Goal: Task Accomplishment & Management: Use online tool/utility

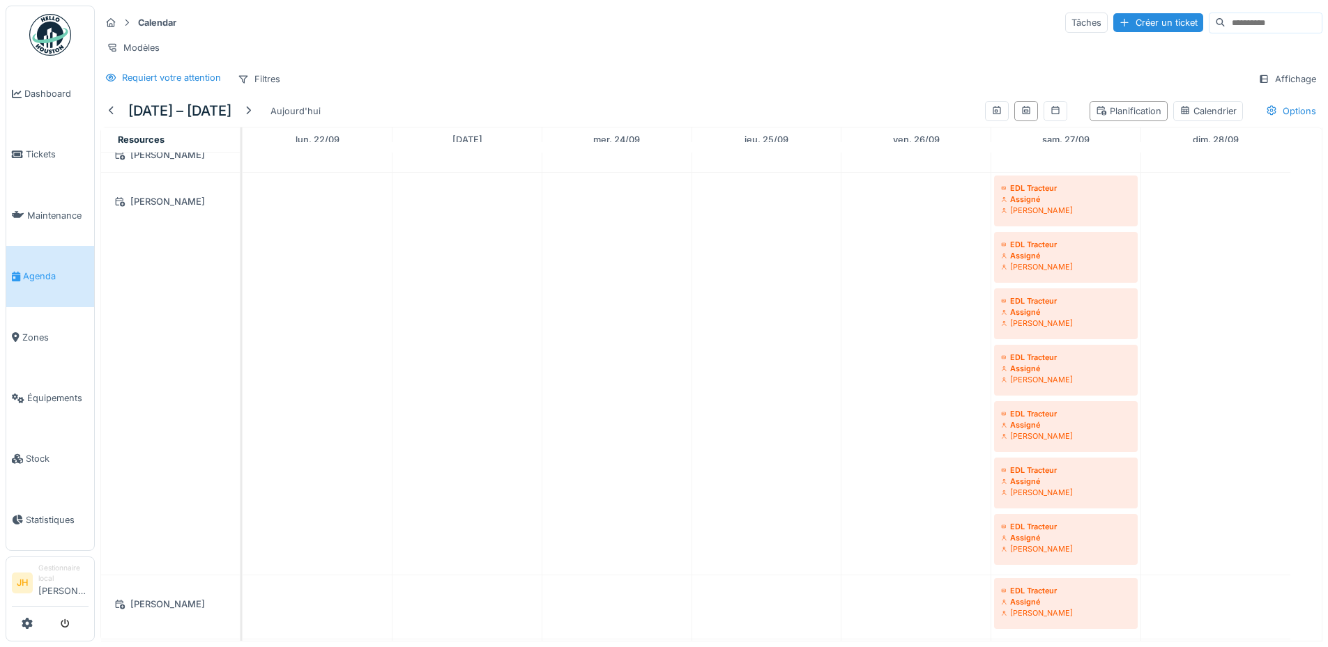
scroll to position [348, 0]
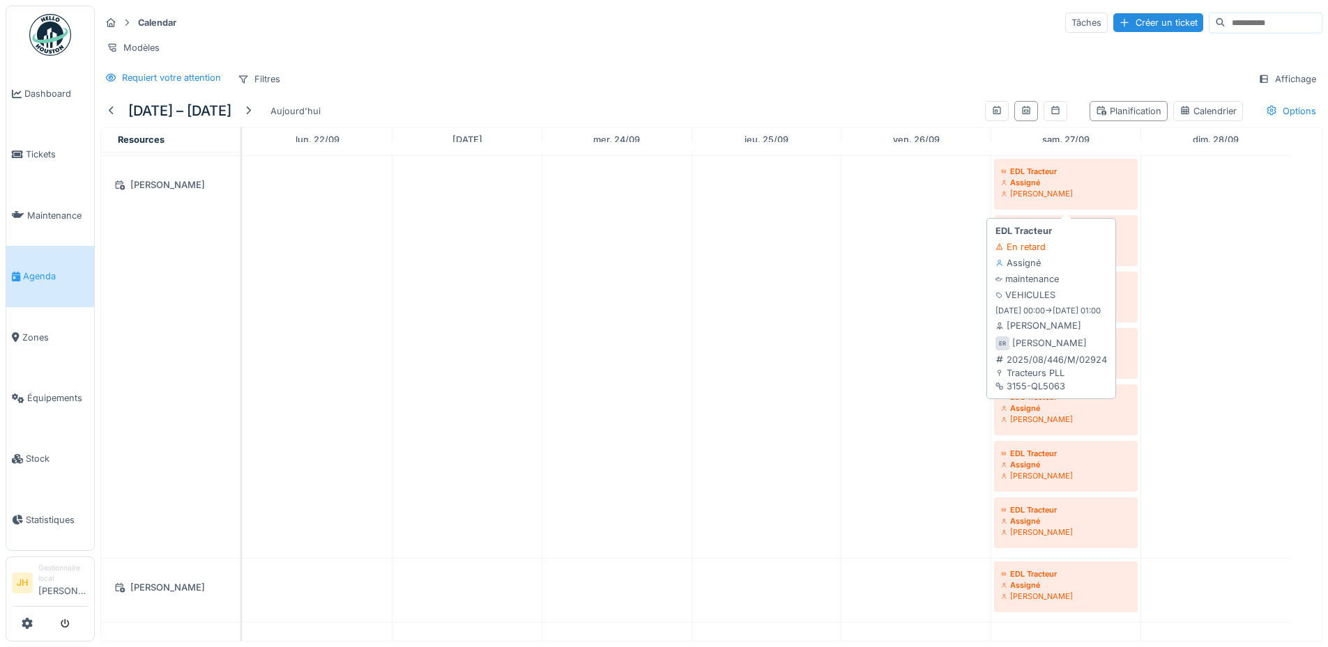
click at [1080, 188] on div "Assigné" at bounding box center [1066, 182] width 130 height 11
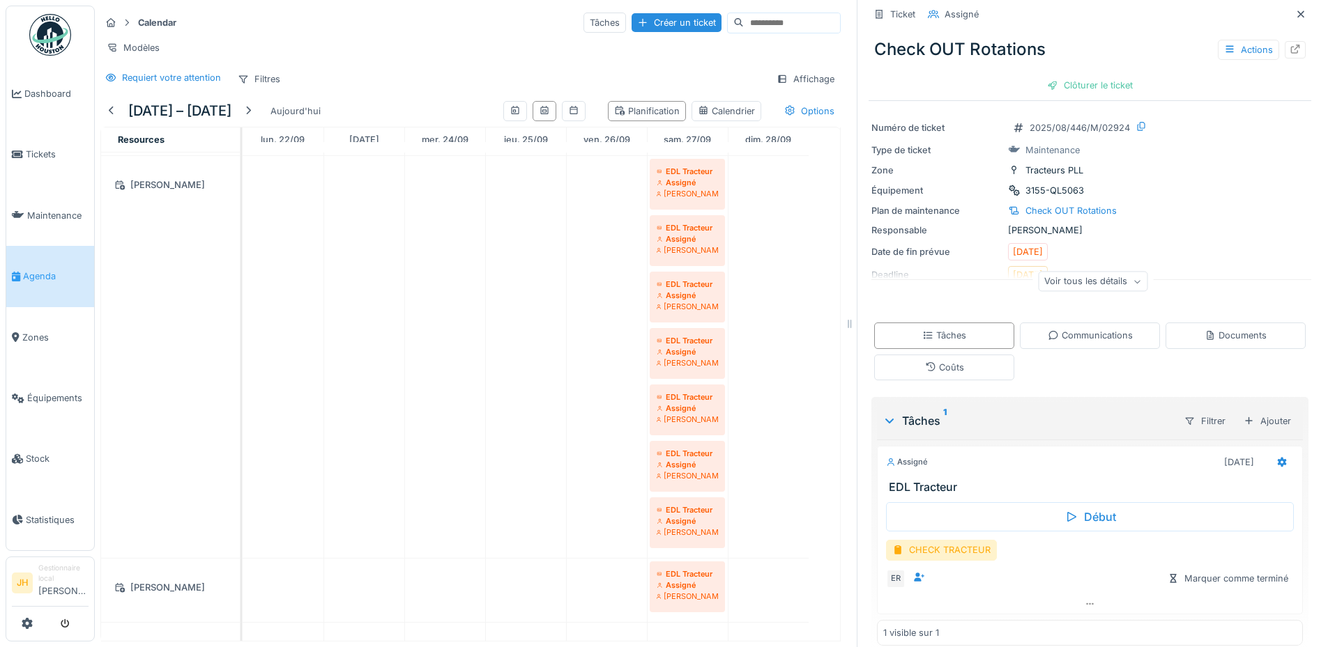
scroll to position [36, 0]
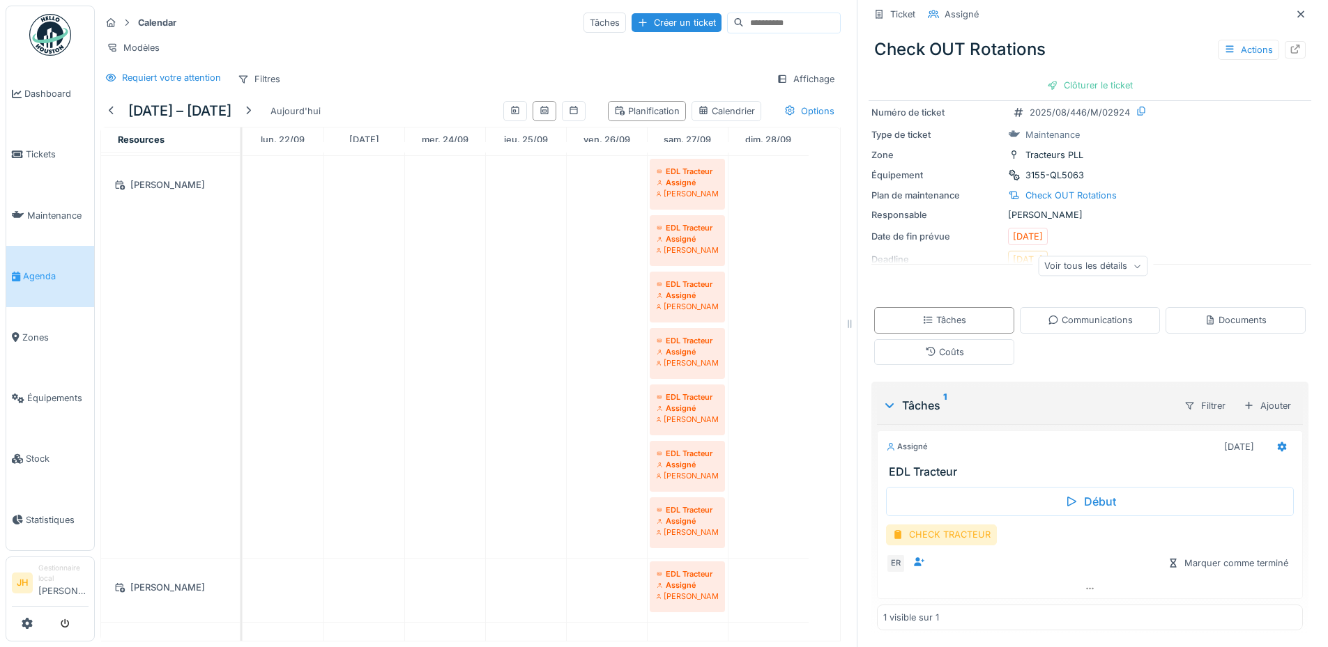
click at [933, 536] on div "CHECK TRACTEUR" at bounding box center [941, 535] width 111 height 20
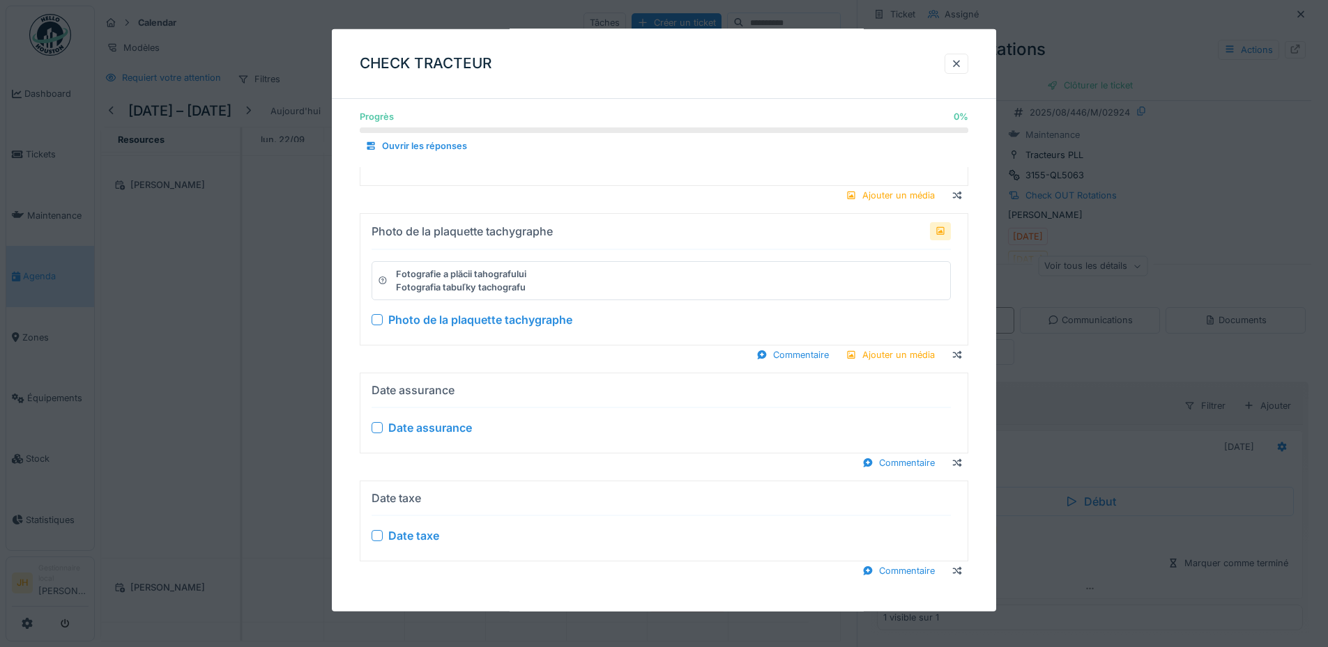
scroll to position [1754, 0]
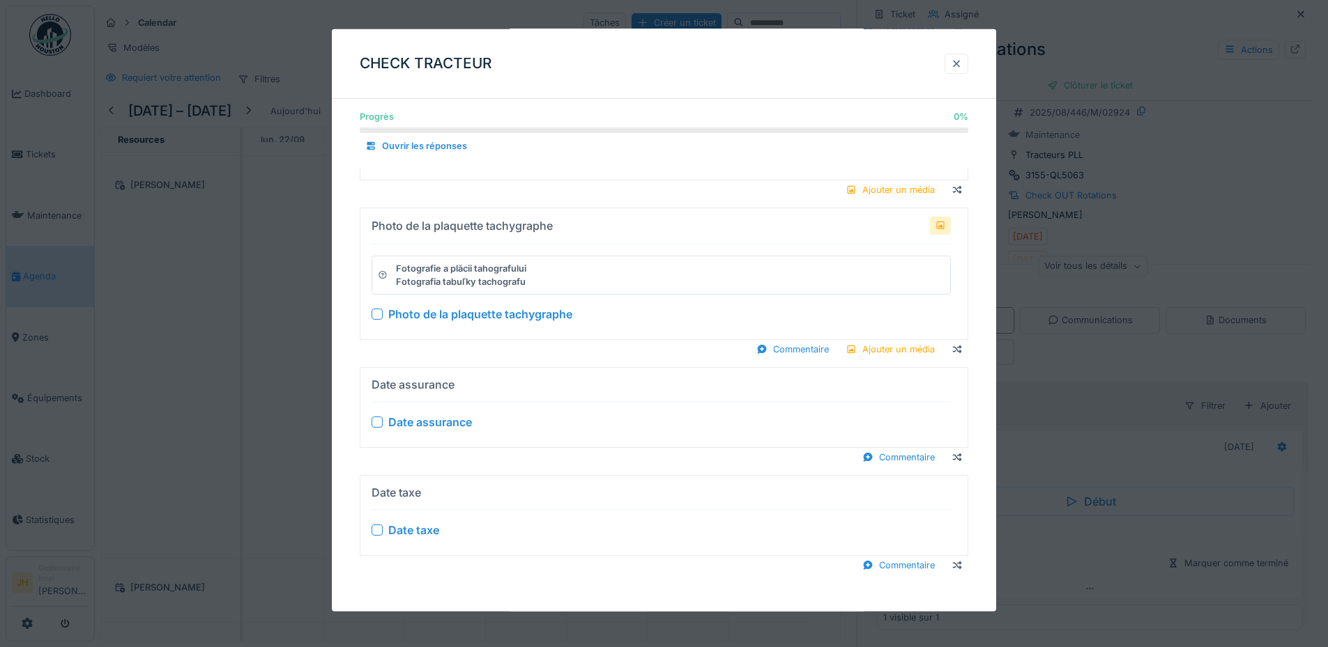
click at [962, 63] on div at bounding box center [956, 63] width 11 height 13
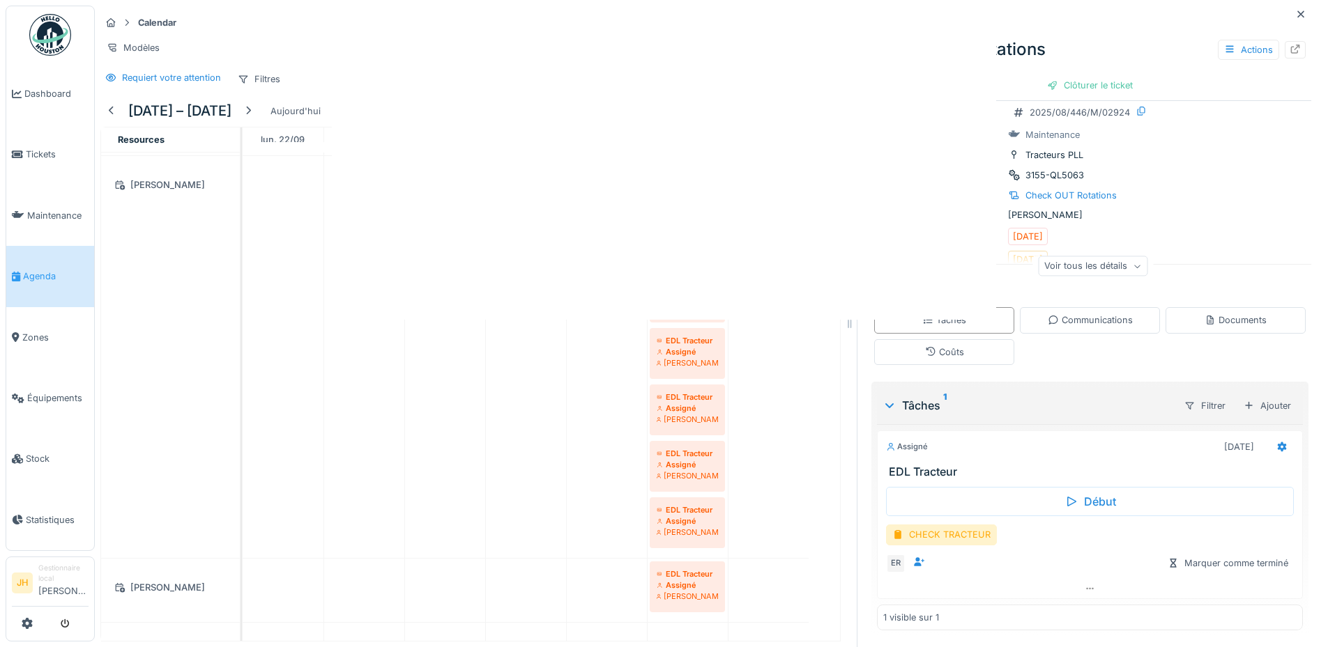
scroll to position [0, 0]
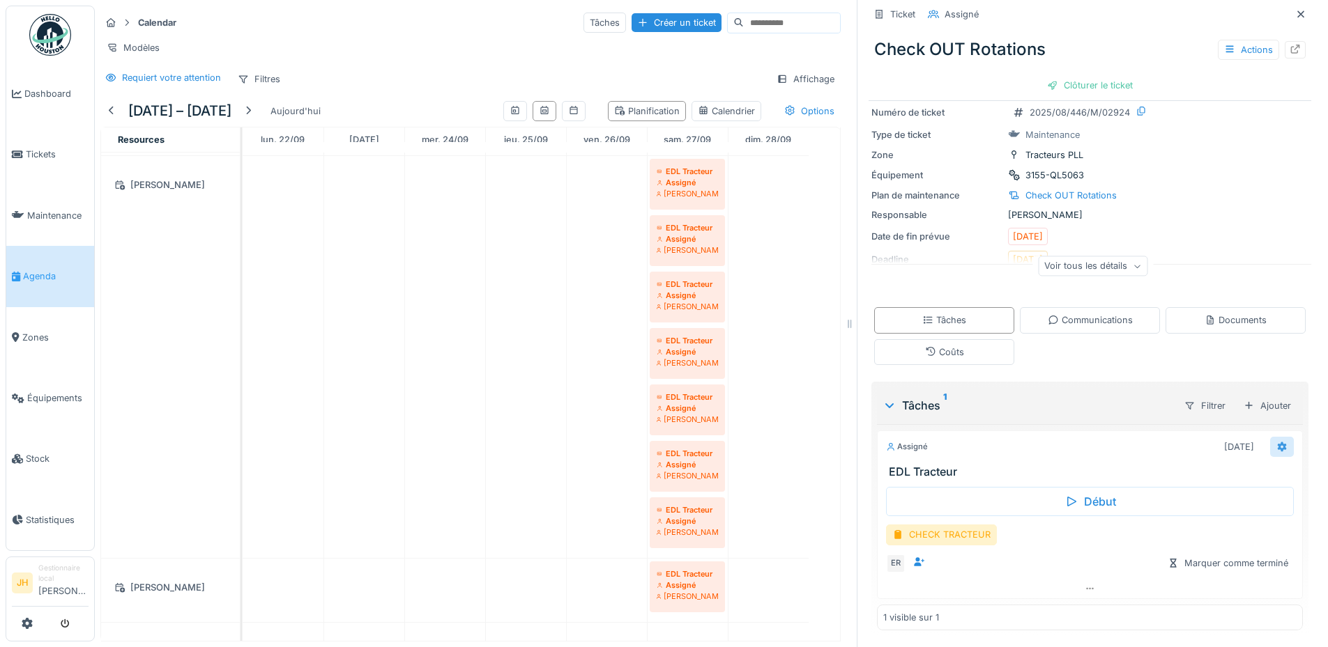
click at [1276, 447] on icon at bounding box center [1281, 447] width 11 height 9
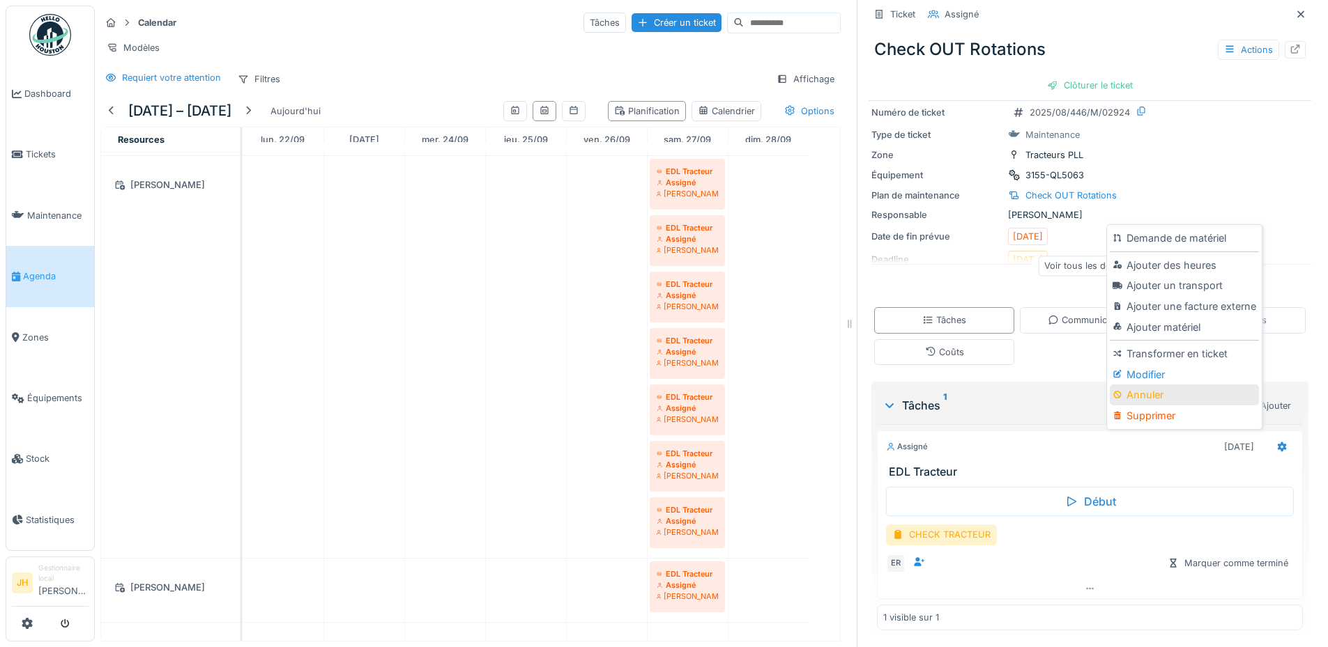
click at [1199, 390] on div "Annuler" at bounding box center [1184, 395] width 148 height 21
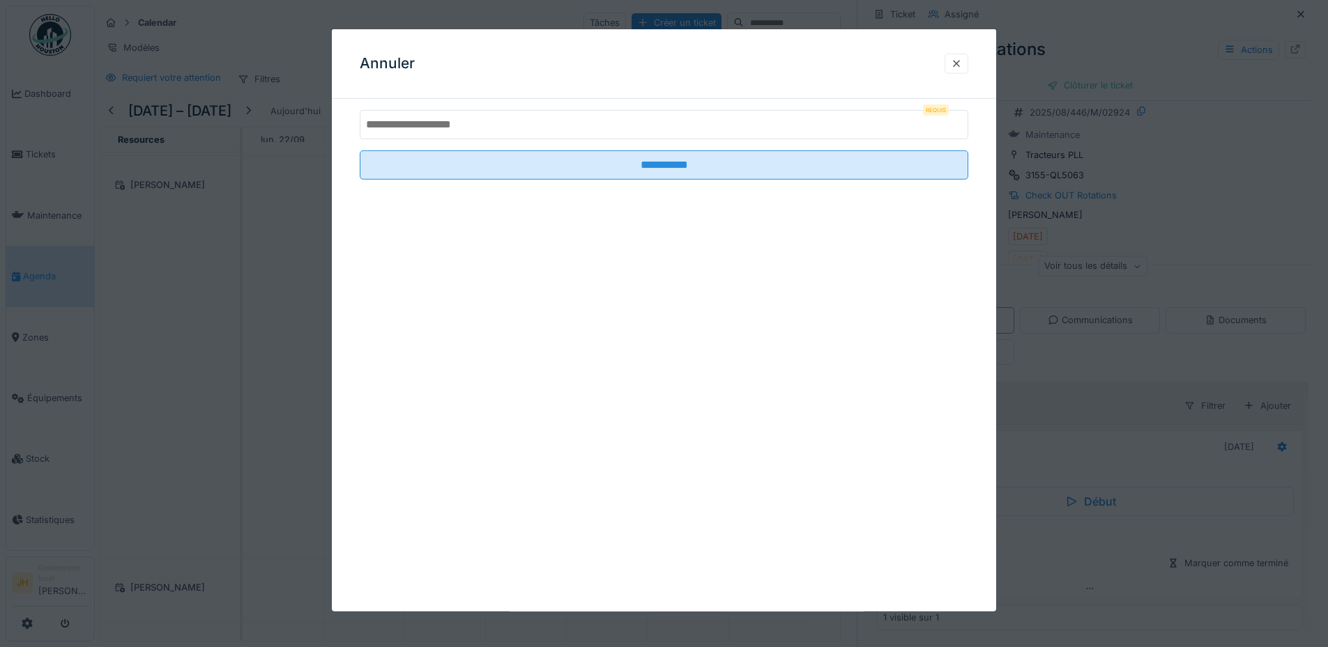
click at [742, 135] on input "text" at bounding box center [664, 124] width 608 height 29
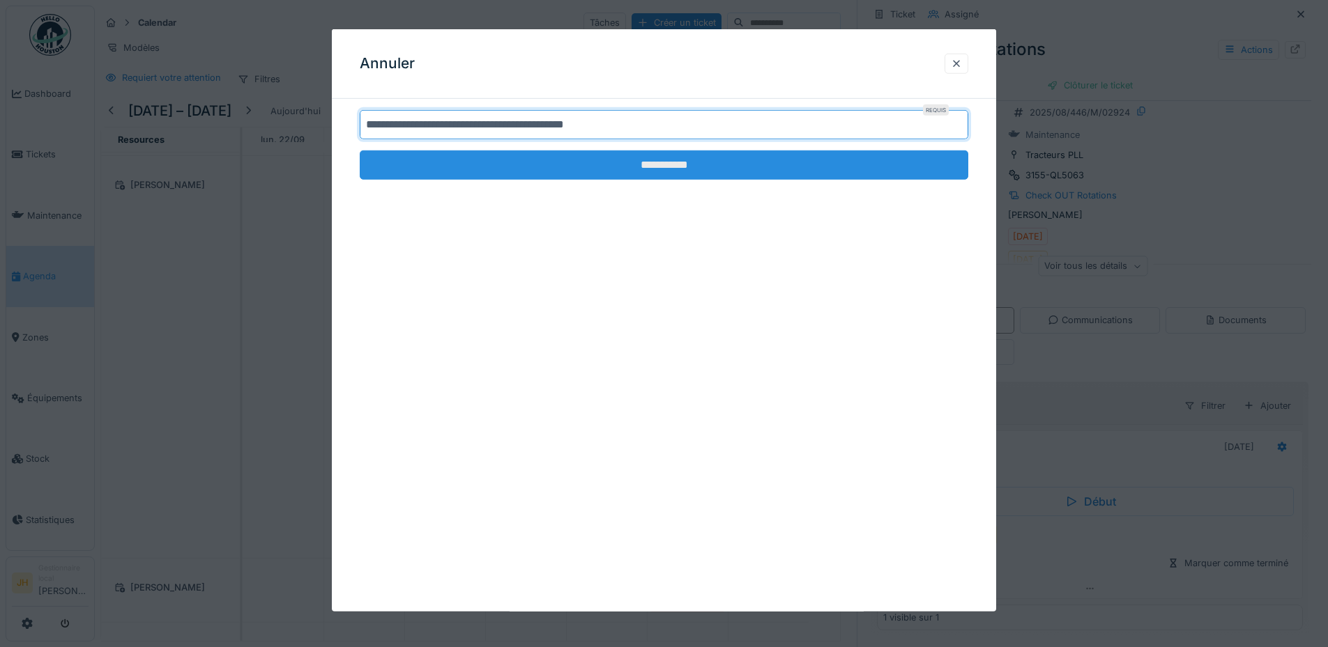
type input "**********"
click at [742, 165] on input "**********" at bounding box center [664, 165] width 608 height 29
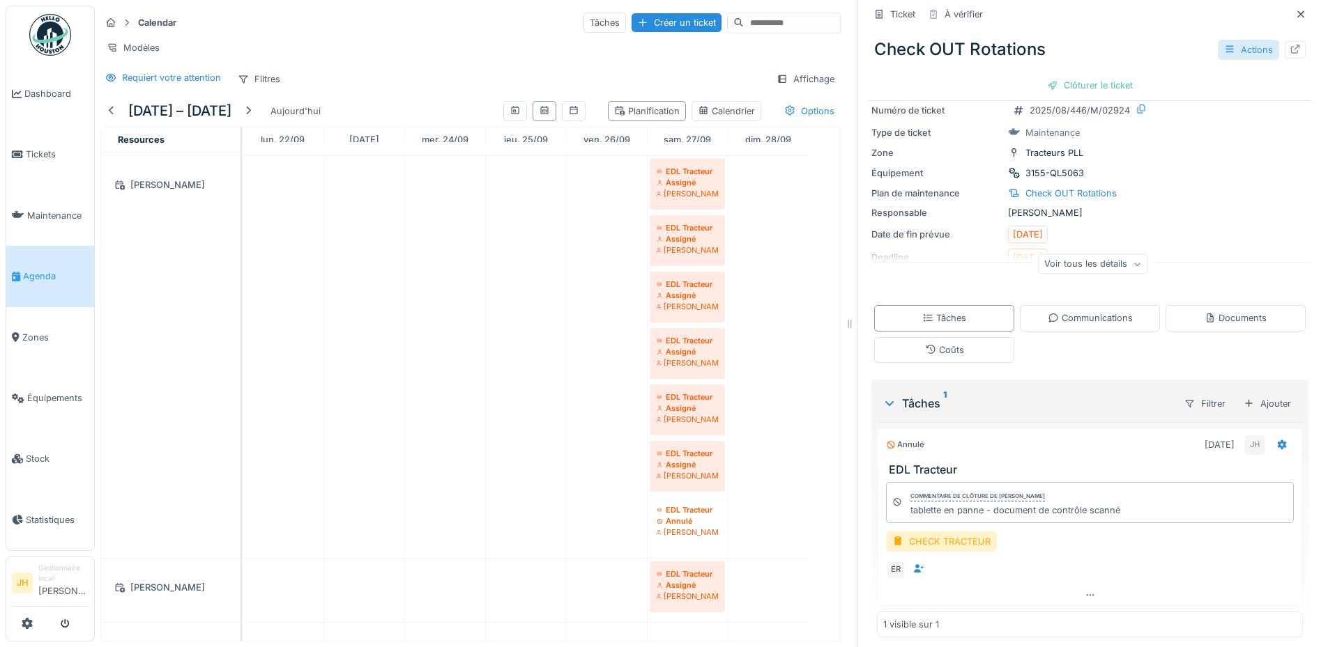
click at [1219, 49] on div "Actions" at bounding box center [1248, 50] width 61 height 20
click at [1138, 43] on div "Check OUT Rotations Actions" at bounding box center [1089, 49] width 443 height 36
